Goal: Task Accomplishment & Management: Complete application form

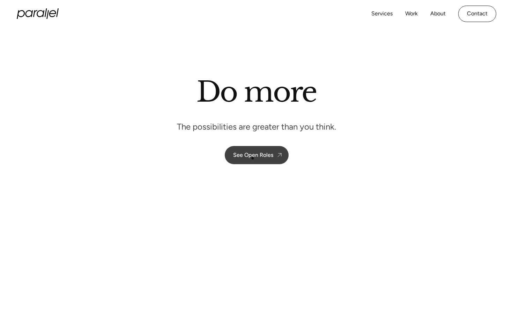
click at [253, 157] on div "See Open Roles" at bounding box center [253, 155] width 40 height 7
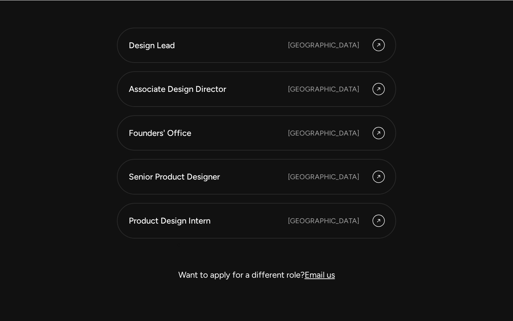
scroll to position [1914, 0]
click at [181, 217] on div "Product Design Intern" at bounding box center [208, 220] width 159 height 12
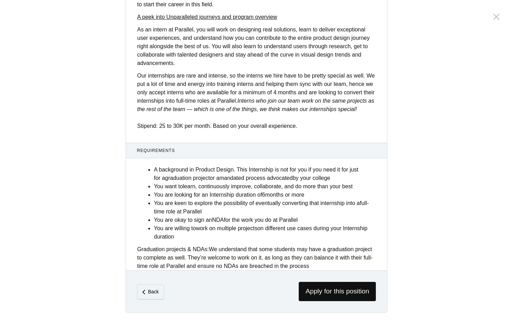
scroll to position [216, 0]
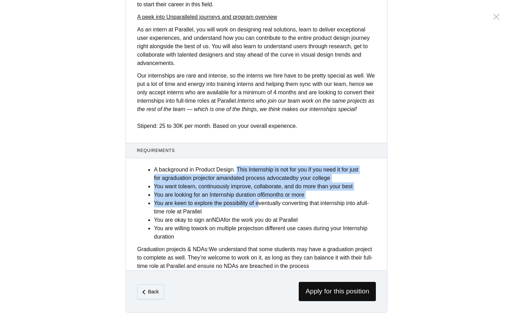
drag, startPoint x: 239, startPoint y: 167, endPoint x: 258, endPoint y: 202, distance: 39.5
click at [259, 202] on ul "A background in Product Design. This Internship is not for you if you need it f…" at bounding box center [265, 203] width 222 height 75
click at [258, 202] on li "You are keen to explore the possibility of eventually converting that internshi…" at bounding box center [265, 207] width 222 height 17
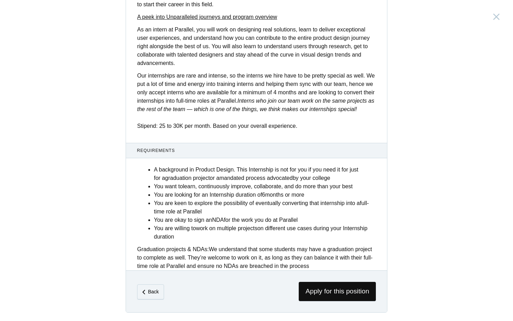
click at [213, 184] on strong "learn, continuously improve, collaborate, and do more than your best" at bounding box center [268, 186] width 170 height 6
click at [400, 254] on div "Product Design Intern [GEOGRAPHIC_DATA], [GEOGRAPHIC_DATA] Description Are you …" at bounding box center [256, 160] width 513 height 321
click at [335, 290] on span "Apply for this position" at bounding box center [337, 291] width 77 height 19
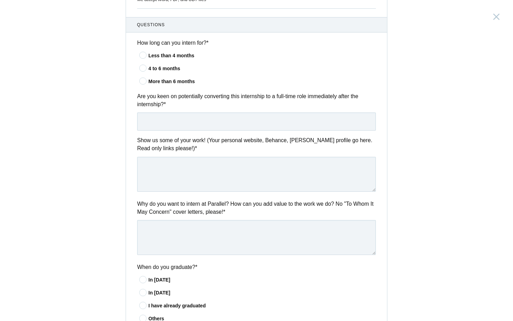
scroll to position [209, 0]
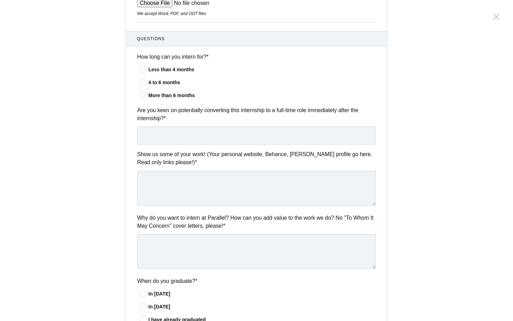
click at [143, 94] on icon at bounding box center [143, 95] width 13 height 5
click at [0, 0] on input"] "More than 6 months" at bounding box center [0, 0] width 0 height 0
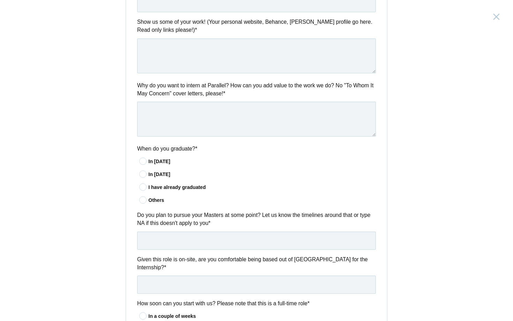
scroll to position [368, 0]
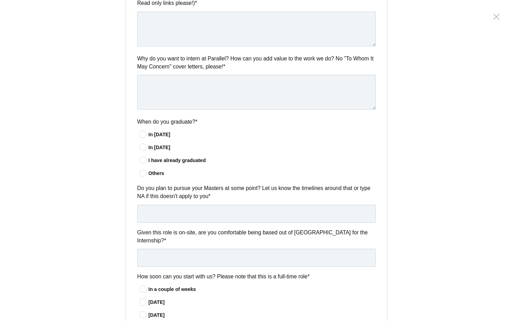
click at [142, 147] on icon at bounding box center [143, 147] width 13 height 5
click at [0, 0] on input"] "In [DATE]" at bounding box center [0, 0] width 0 height 0
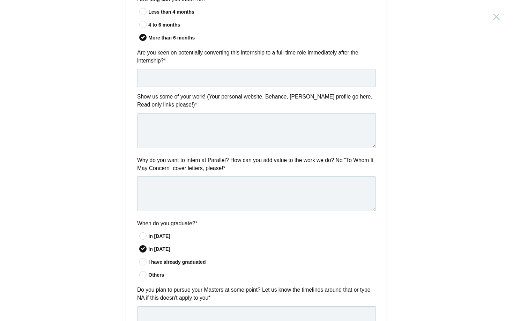
scroll to position [255, 0]
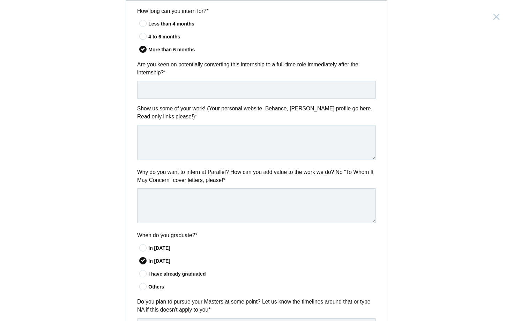
click at [144, 261] on icon at bounding box center [143, 261] width 5 height 0
click at [0, 0] on input"] "In [DATE]" at bounding box center [0, 0] width 0 height 0
click at [142, 49] on icon at bounding box center [143, 49] width 5 height 0
click at [0, 0] on input"] "More than 6 months" at bounding box center [0, 0] width 0 height 0
click at [496, 19] on icon at bounding box center [496, 16] width 7 height 11
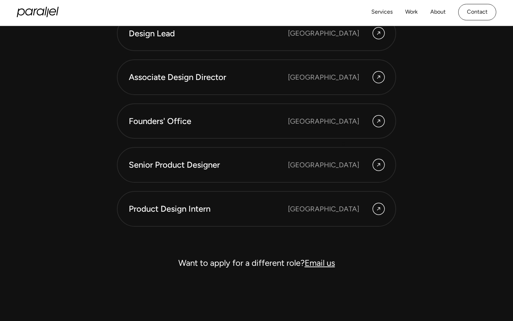
scroll to position [1907, 0]
